Goal: Information Seeking & Learning: Learn about a topic

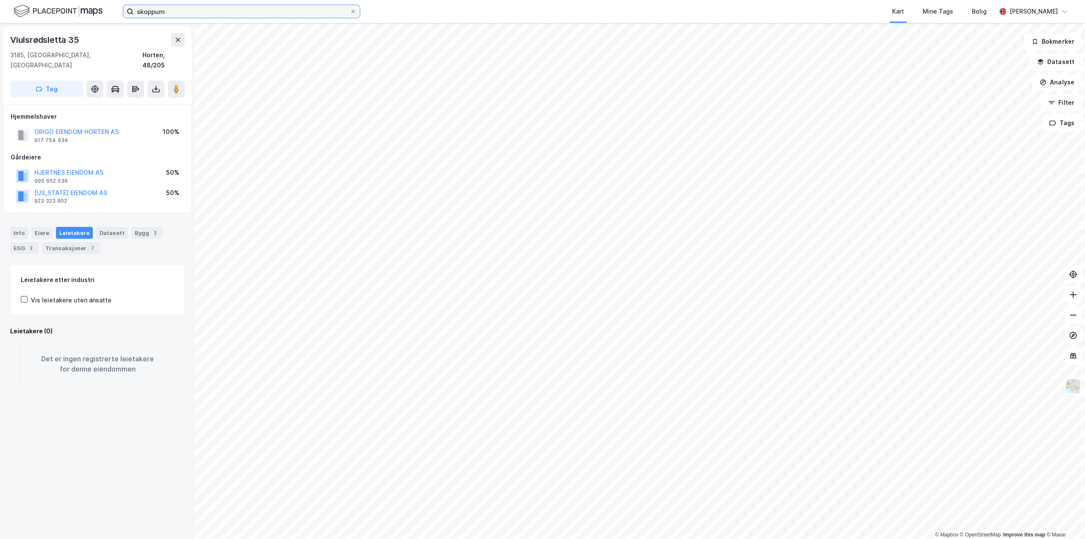
click at [216, 11] on input "skoppum" at bounding box center [241, 11] width 216 height 13
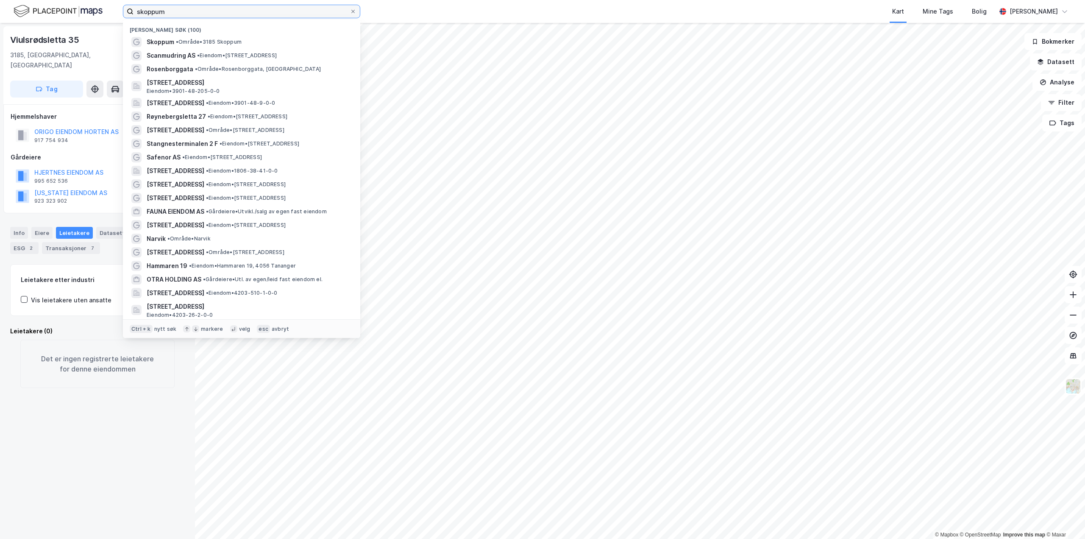
click at [216, 11] on input "skoppum" at bounding box center [241, 11] width 216 height 13
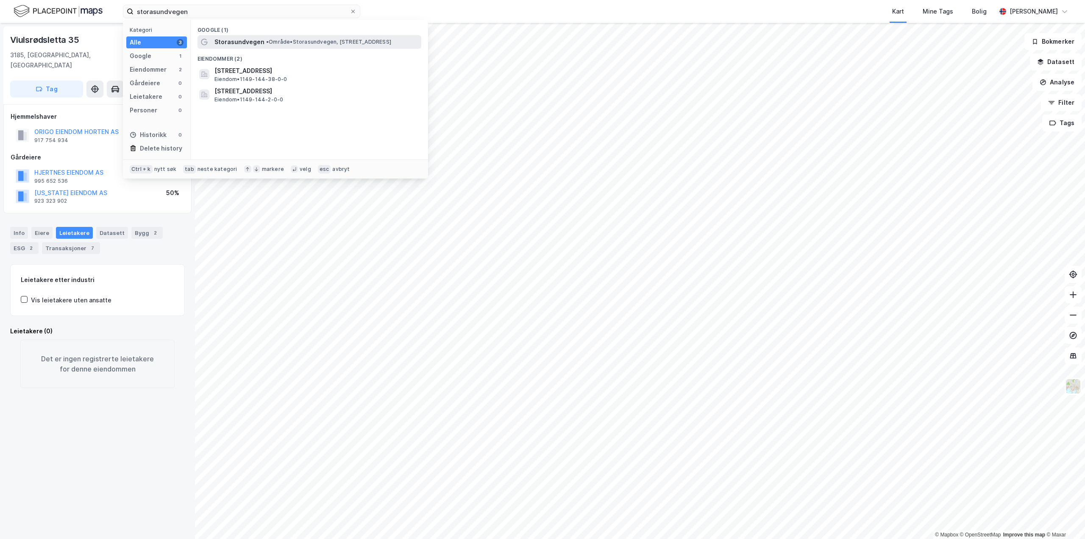
click at [286, 47] on div "Storasundvegen • Område • [STREET_ADDRESS]" at bounding box center [309, 42] width 224 height 14
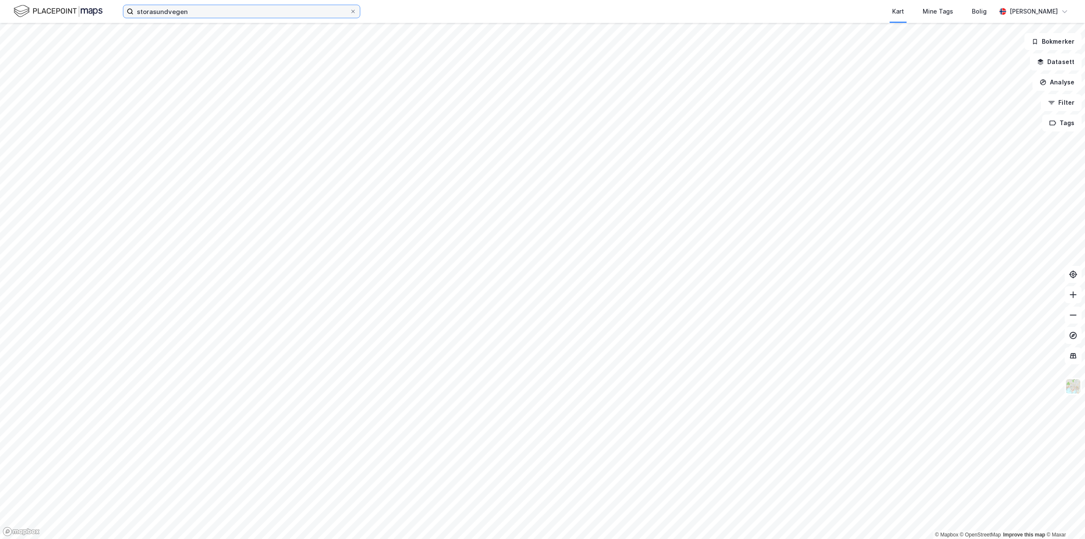
click at [247, 15] on input "storasundvegen" at bounding box center [241, 11] width 216 height 13
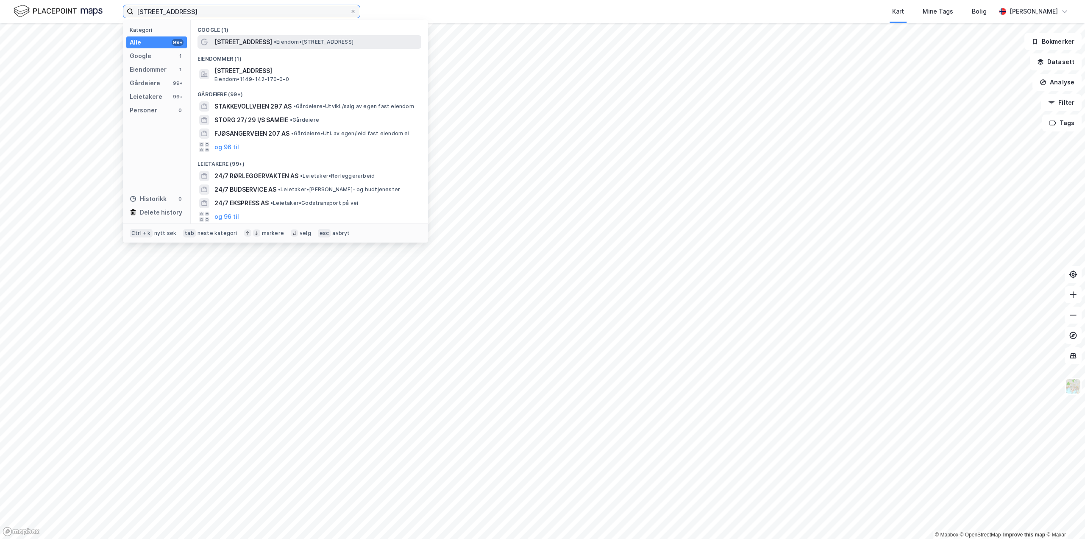
type input "[STREET_ADDRESS]"
click at [248, 39] on span "[STREET_ADDRESS]" at bounding box center [243, 42] width 58 height 10
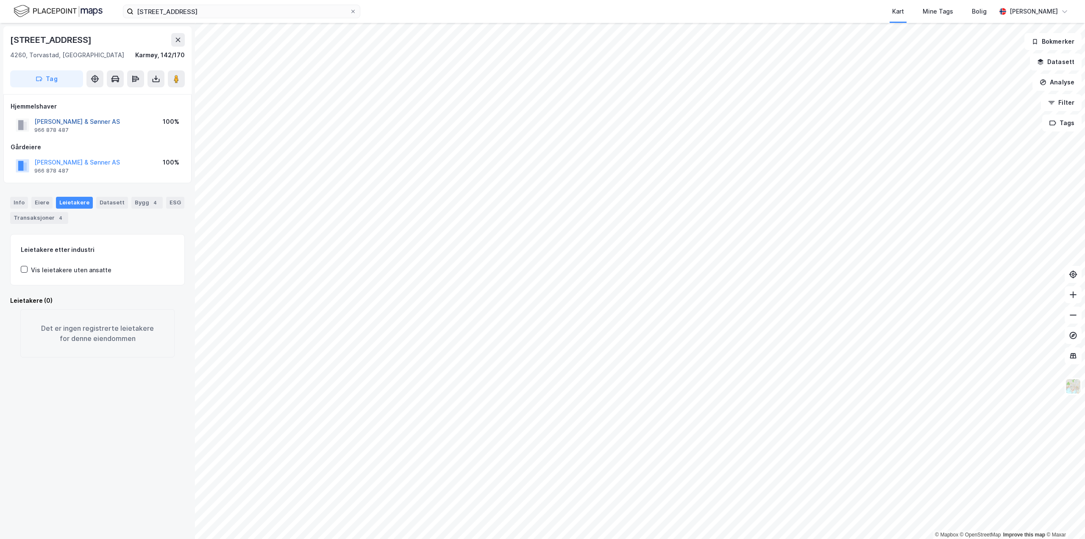
click at [0, 0] on button "[PERSON_NAME] & Sønner AS" at bounding box center [0, 0] width 0 height 0
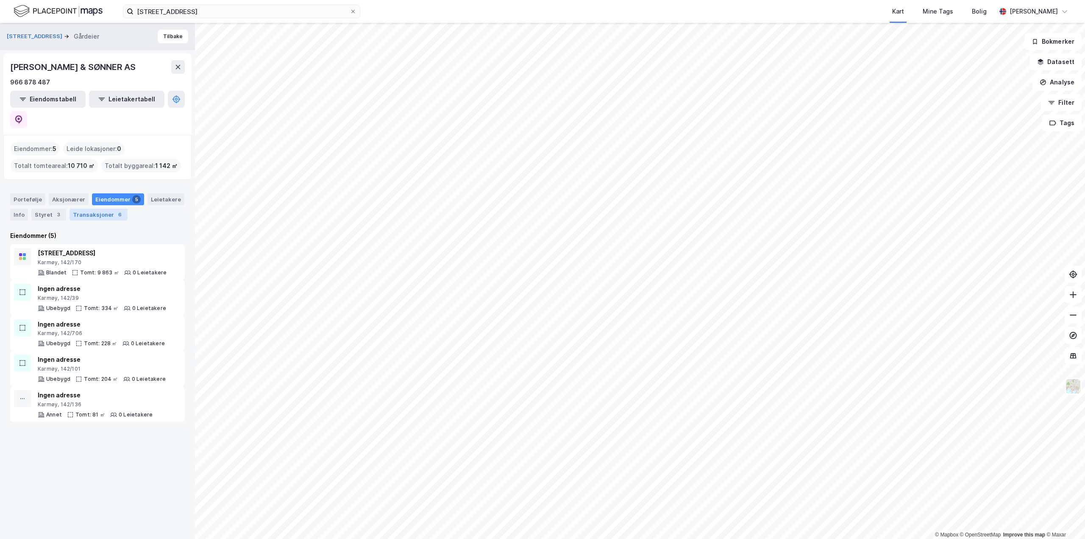
click at [77, 209] on div "Transaksjoner 6" at bounding box center [99, 215] width 58 height 12
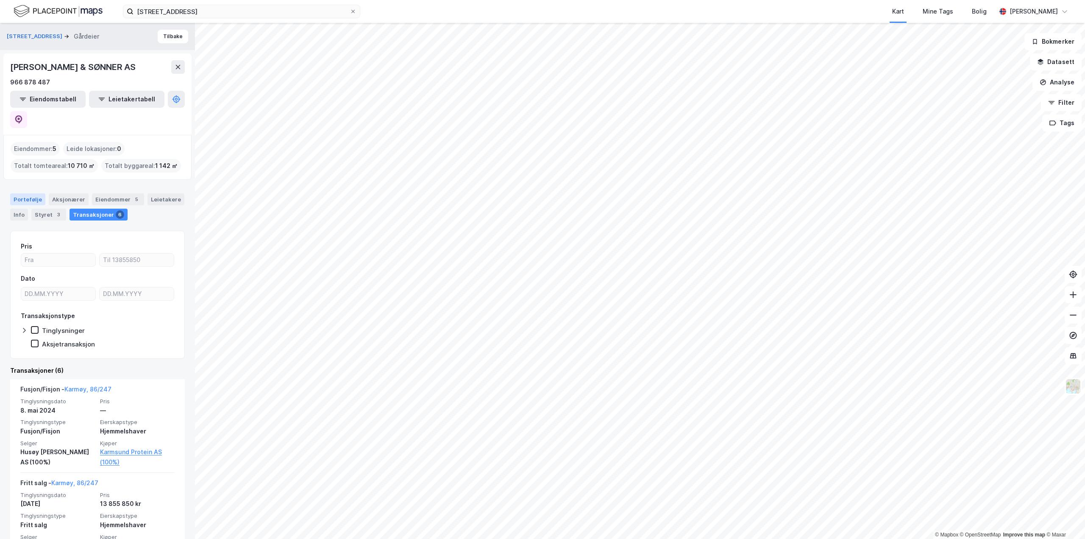
click at [28, 193] on div "Portefølje" at bounding box center [27, 199] width 35 height 12
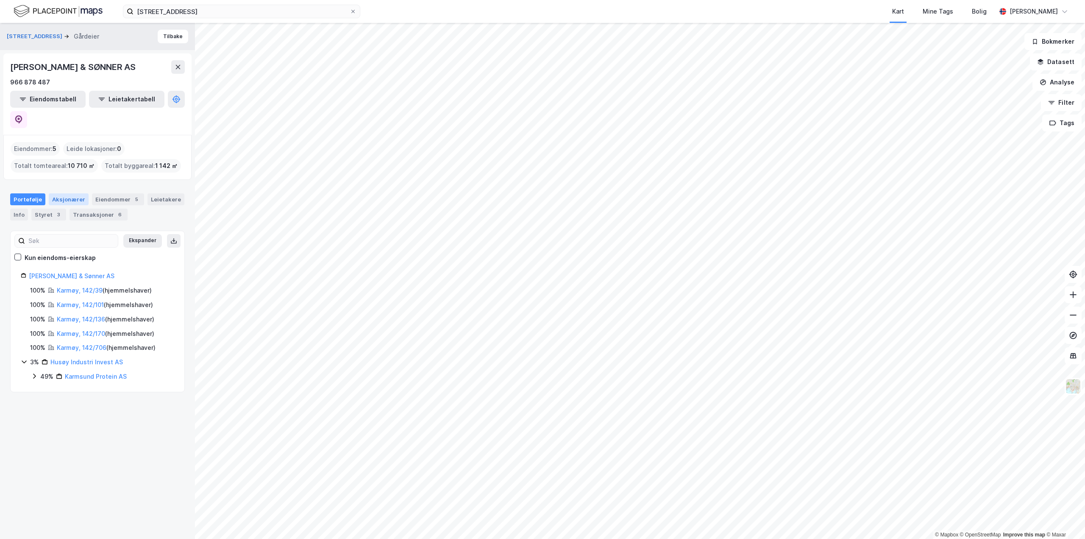
click at [66, 193] on div "Aksjonærer" at bounding box center [69, 199] width 40 height 12
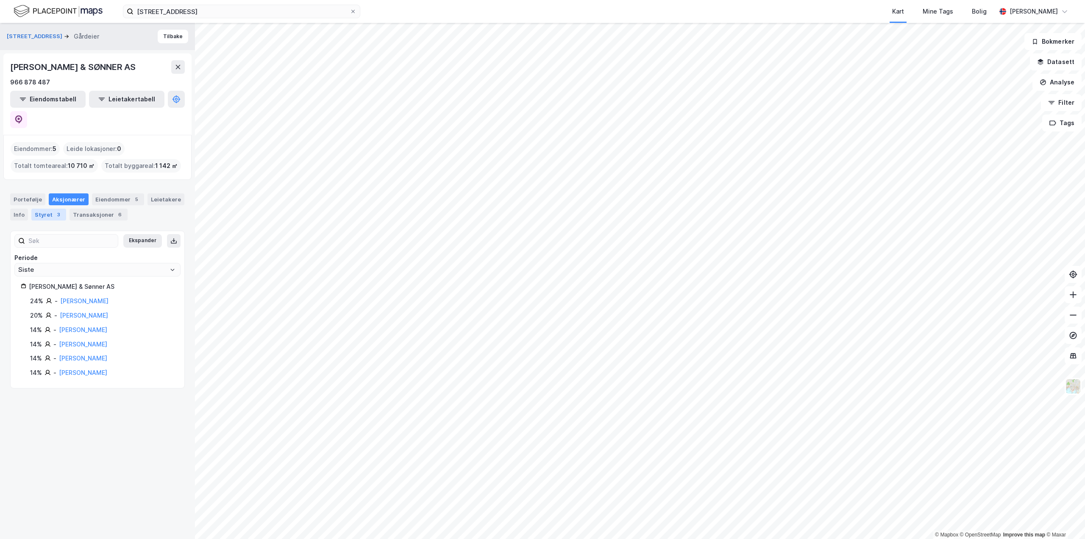
click at [51, 209] on div "Styret 3" at bounding box center [48, 215] width 35 height 12
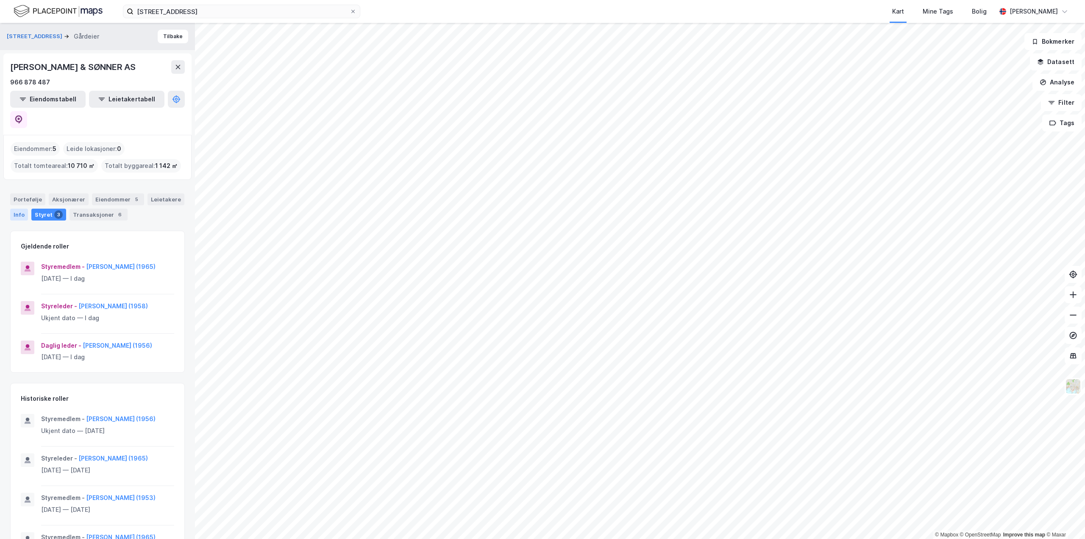
click at [21, 209] on div "Info" at bounding box center [19, 215] width 18 height 12
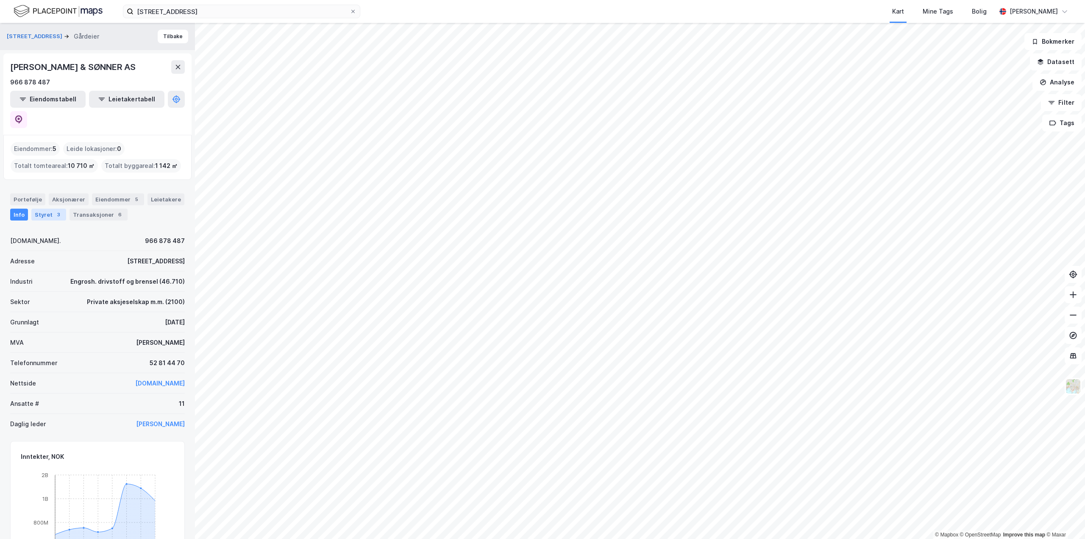
click at [48, 209] on div "Styret 3" at bounding box center [48, 215] width 35 height 12
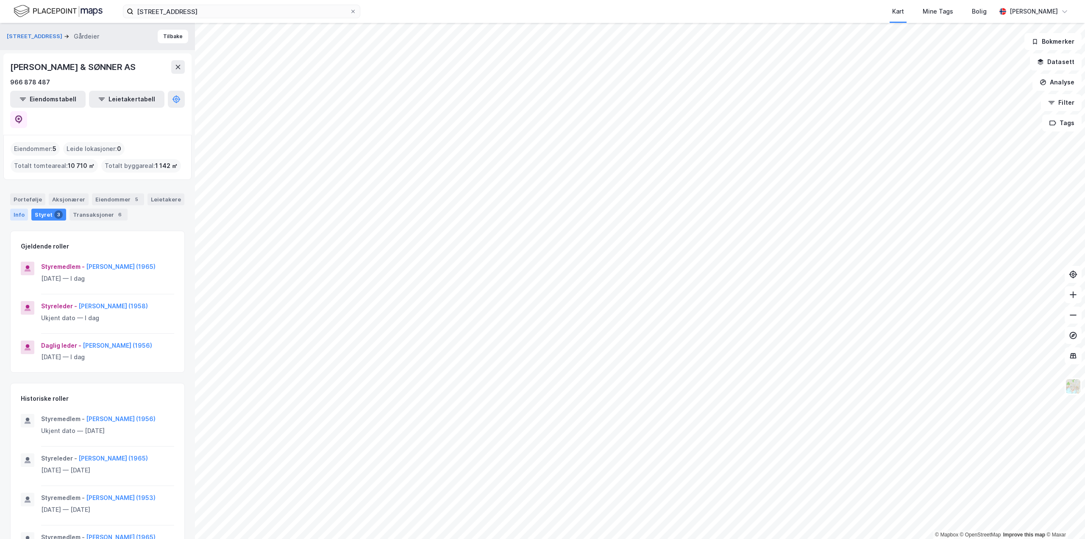
click at [16, 209] on div "Info" at bounding box center [19, 215] width 18 height 12
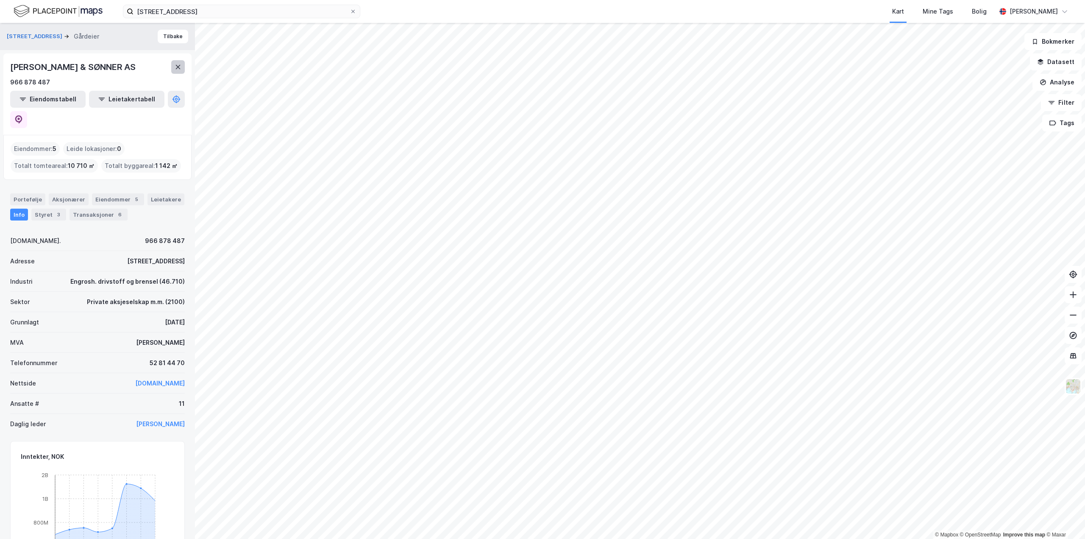
click at [175, 64] on icon at bounding box center [178, 67] width 7 height 7
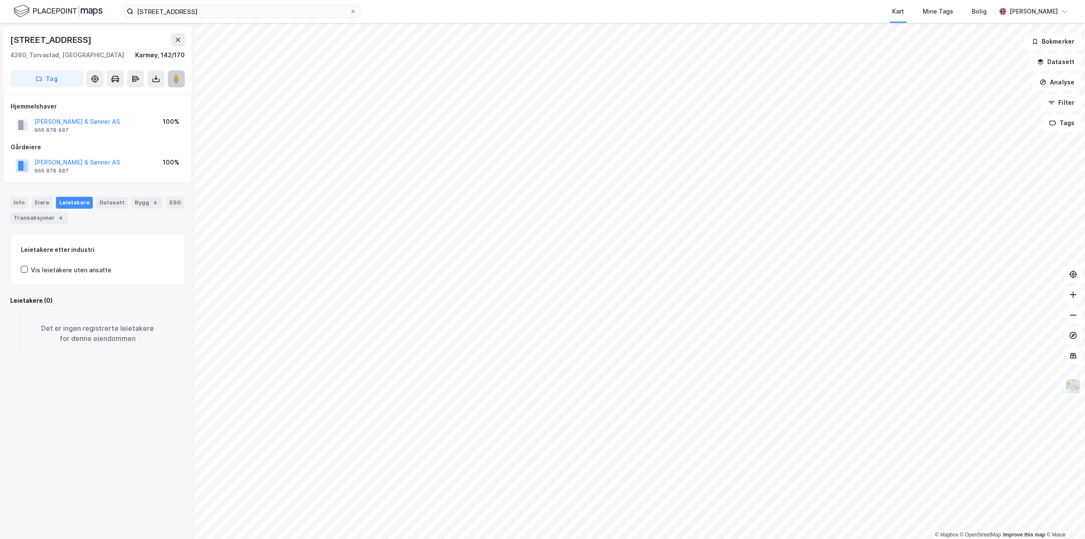
click at [175, 78] on image at bounding box center [176, 79] width 5 height 8
click at [12, 198] on div "Info" at bounding box center [19, 203] width 18 height 12
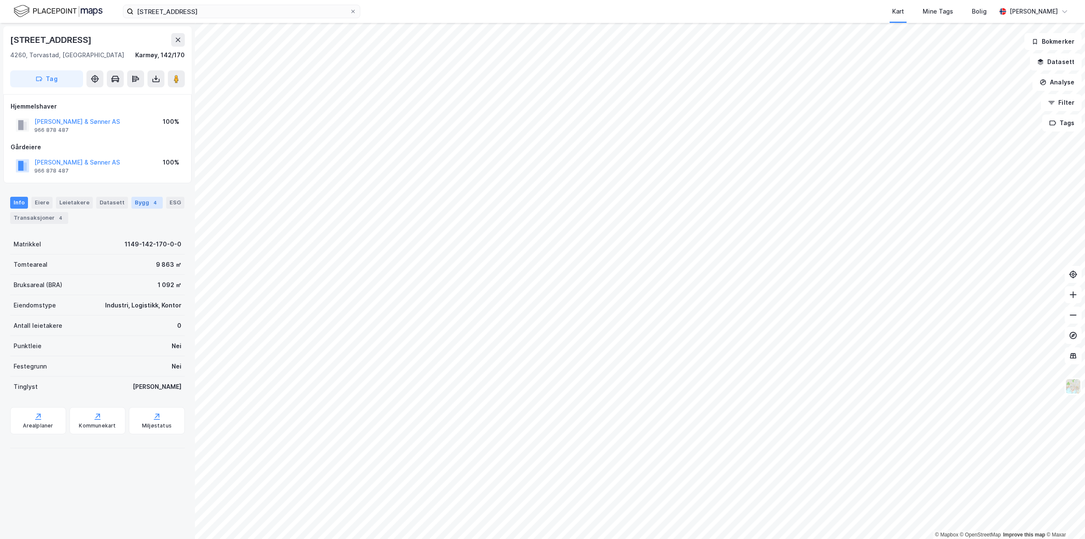
click at [131, 203] on div "Bygg 4" at bounding box center [146, 203] width 31 height 12
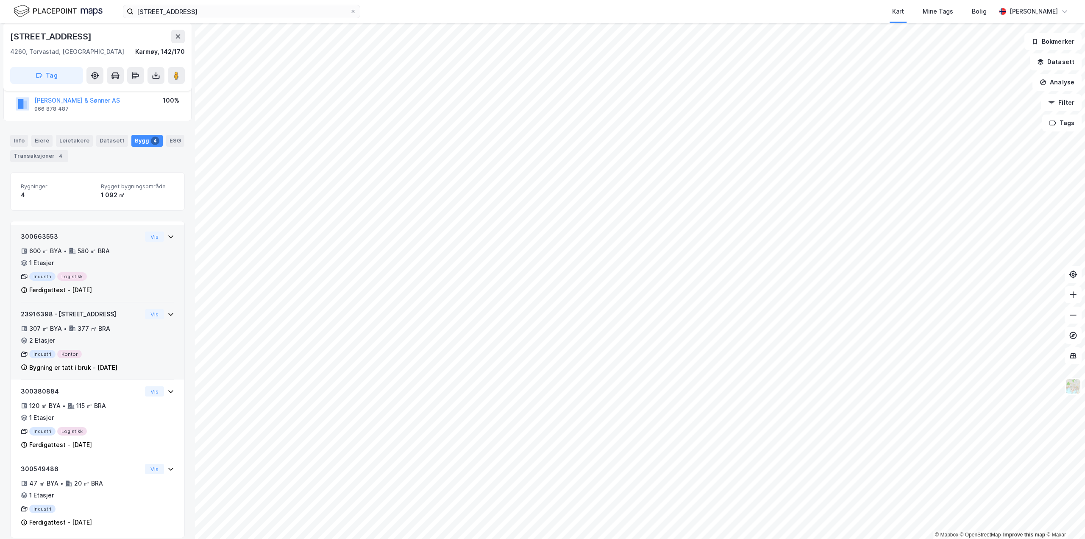
scroll to position [71, 0]
